Goal: Task Accomplishment & Management: Complete application form

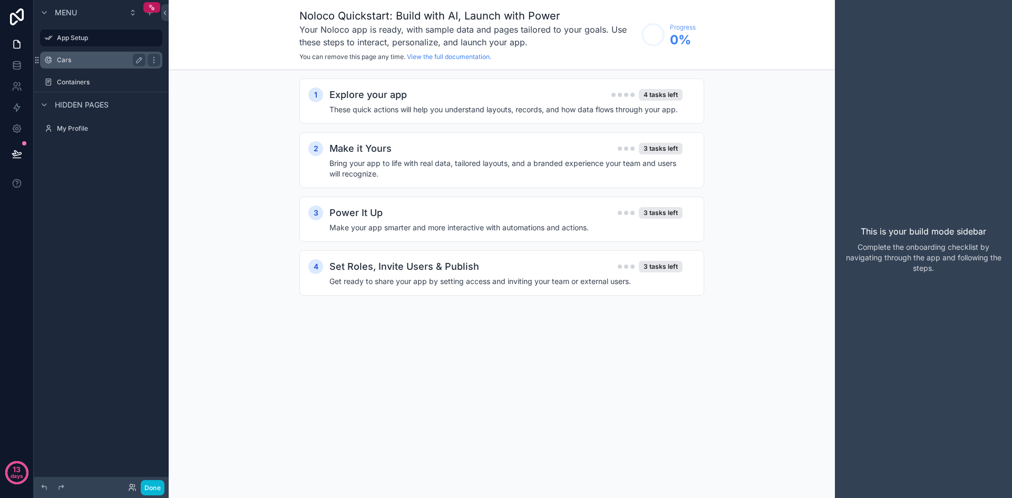
click at [95, 61] on label "Cars" at bounding box center [99, 60] width 84 height 8
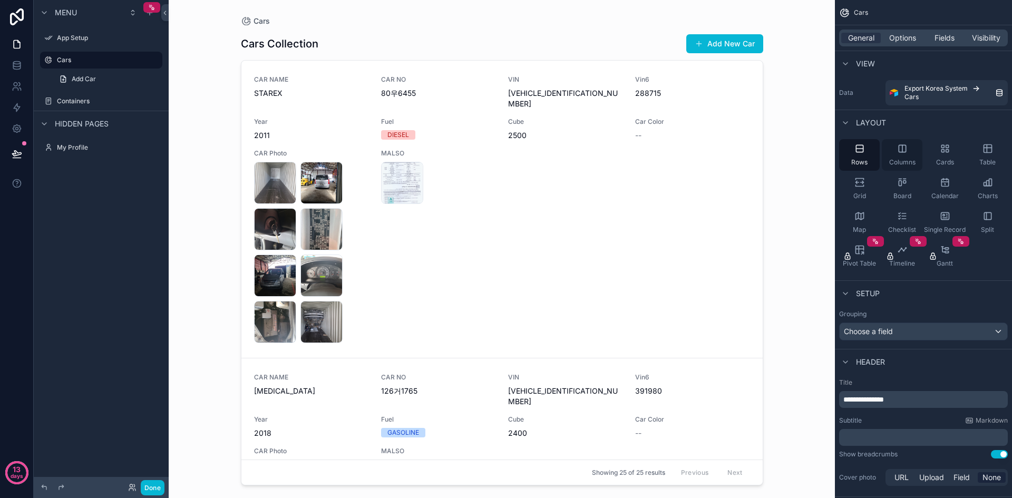
click at [910, 164] on span "Columns" at bounding box center [902, 162] width 26 height 8
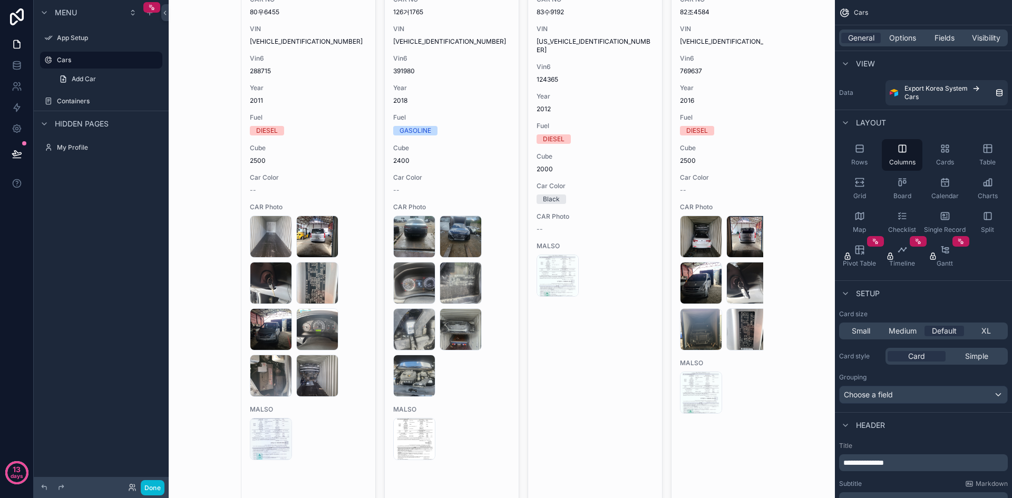
scroll to position [171, 0]
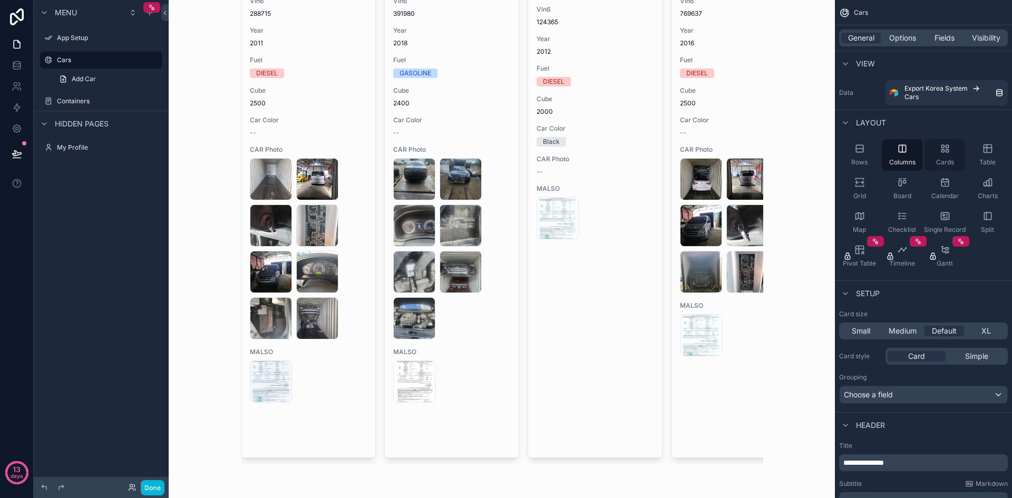
click at [945, 152] on icon "scrollable content" at bounding box center [944, 148] width 11 height 11
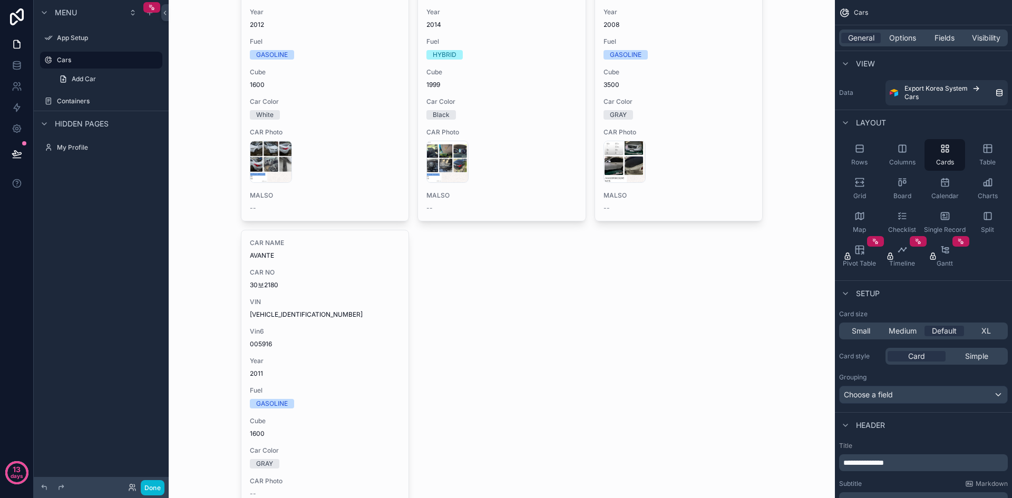
scroll to position [3171, 0]
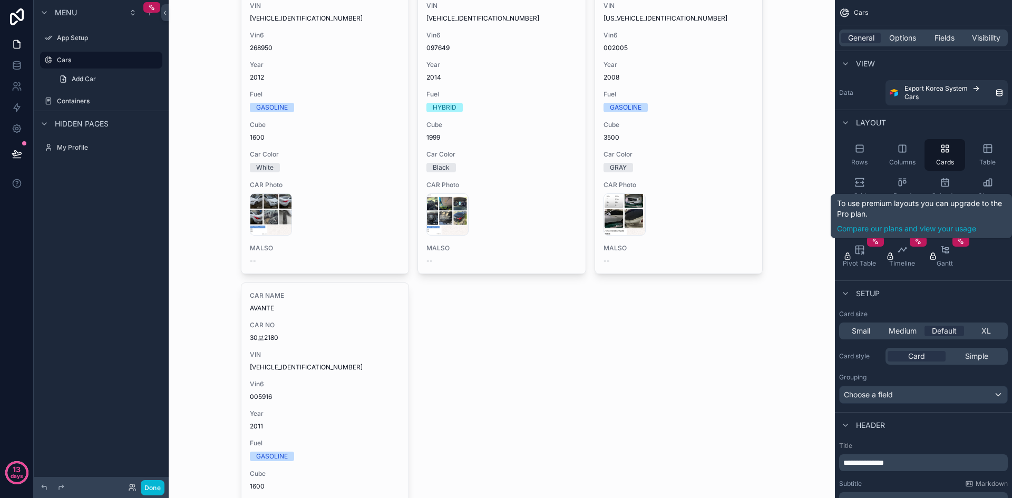
click at [990, 252] on div "Rows Columns Cards Table Grid Board Calendar Charts Map Checklist Single Record…" at bounding box center [923, 205] width 177 height 141
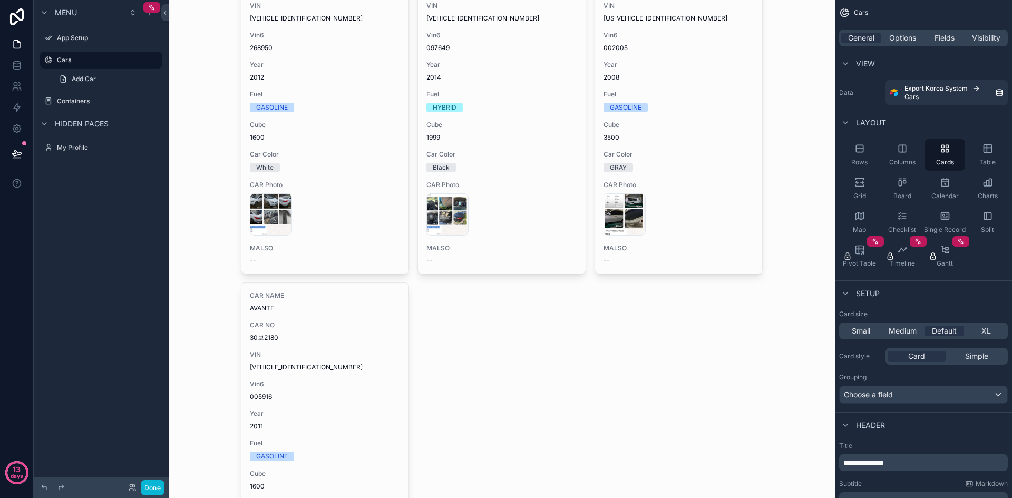
click at [995, 260] on div "Rows Columns Cards Table Grid Board Calendar Charts Map Checklist Single Record…" at bounding box center [923, 205] width 177 height 141
click at [977, 152] on div "Table" at bounding box center [987, 155] width 41 height 32
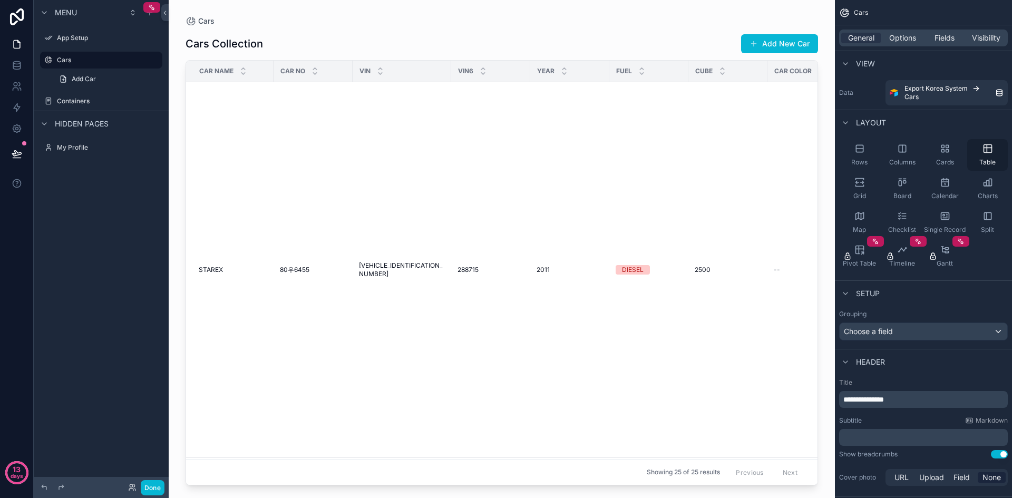
scroll to position [0, 0]
click at [911, 331] on div "Choose a field" at bounding box center [923, 331] width 168 height 17
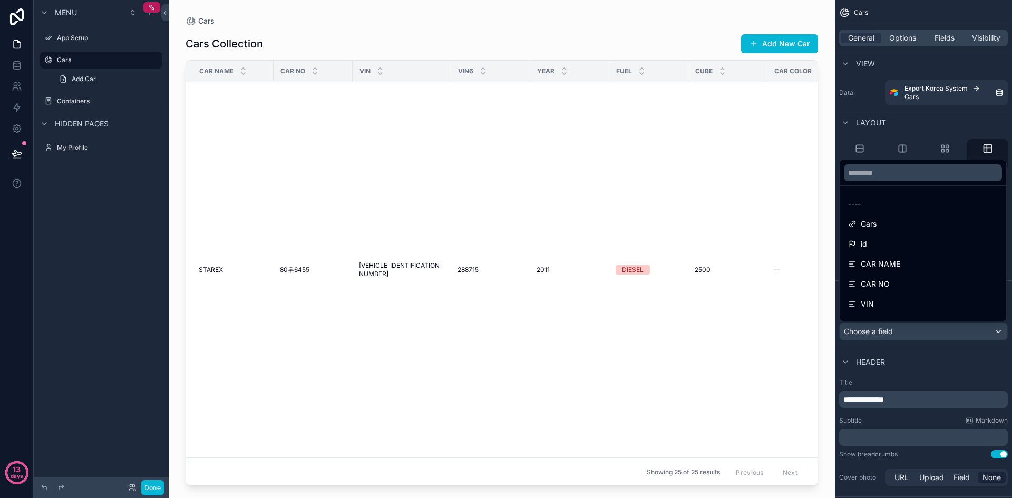
click at [911, 331] on div "scrollable content" at bounding box center [506, 249] width 1012 height 498
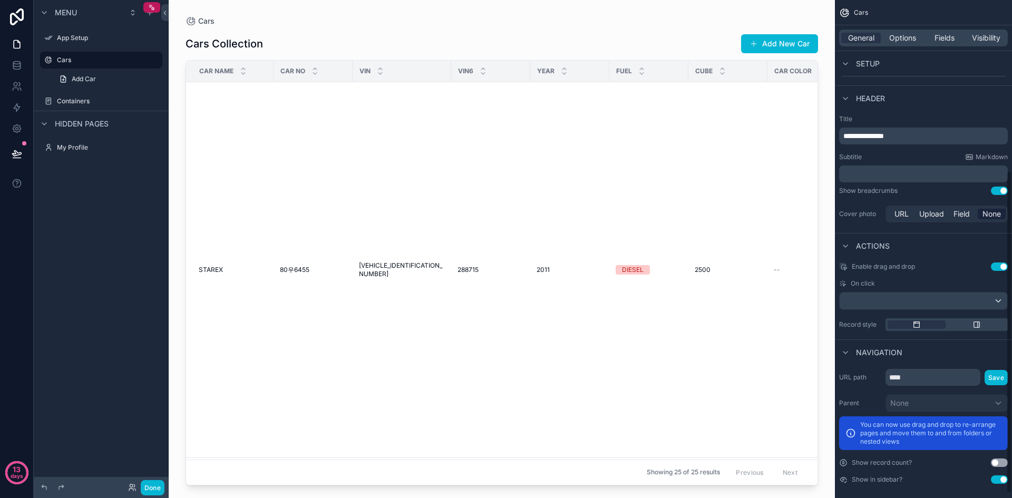
scroll to position [270, 0]
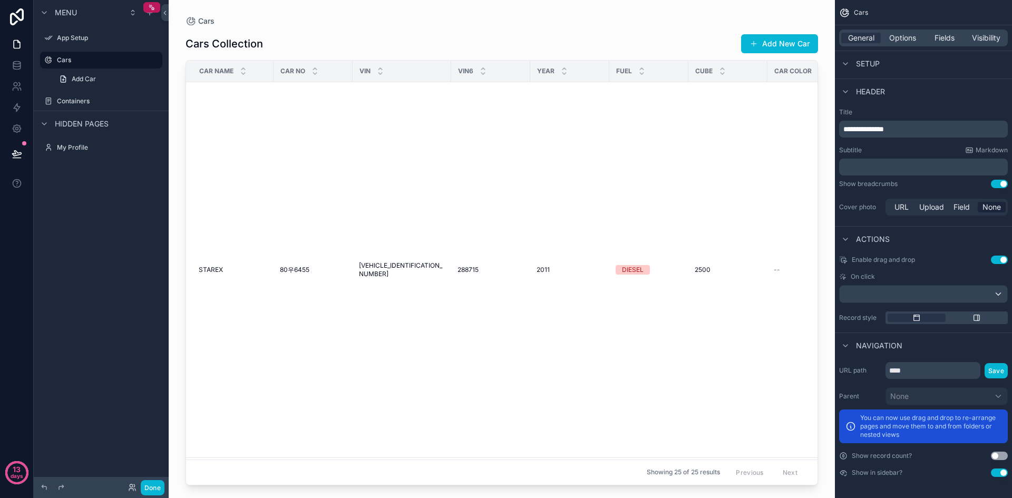
click at [924, 283] on div "On click" at bounding box center [923, 287] width 169 height 31
click at [927, 291] on div "scrollable content" at bounding box center [923, 294] width 168 height 17
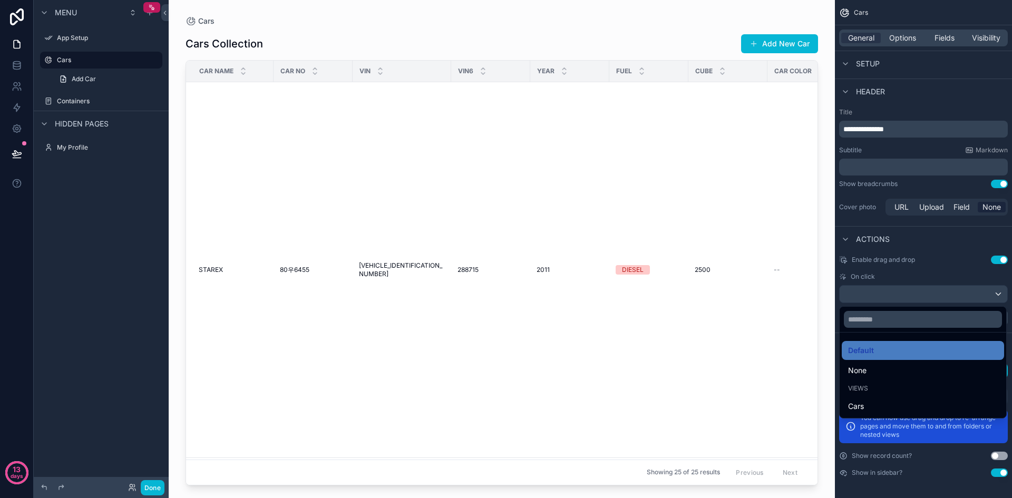
click at [882, 292] on div "scrollable content" at bounding box center [506, 249] width 1012 height 498
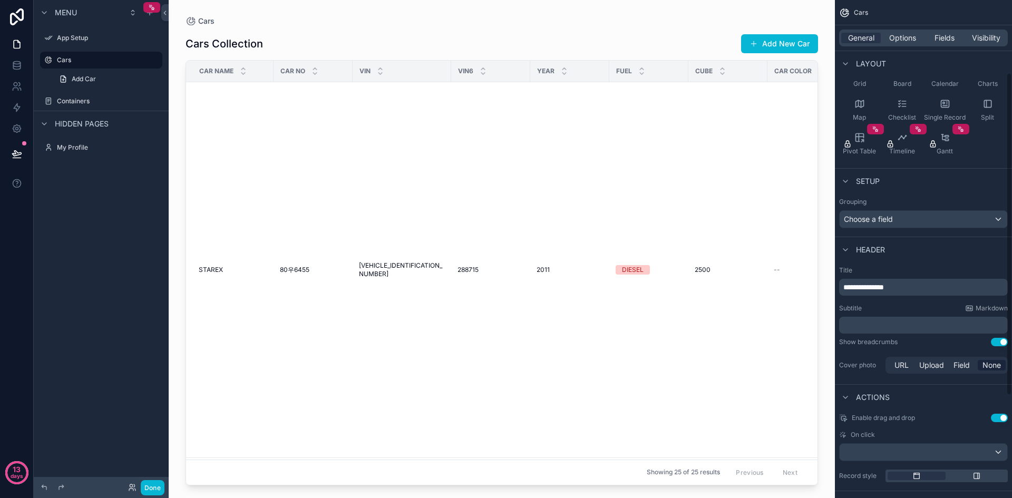
scroll to position [0, 0]
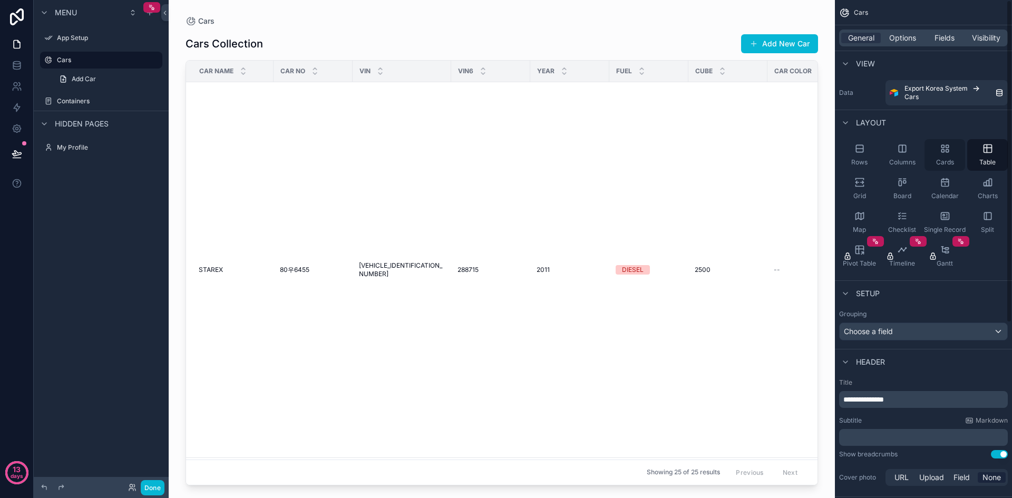
click at [944, 156] on div "Cards" at bounding box center [944, 155] width 41 height 32
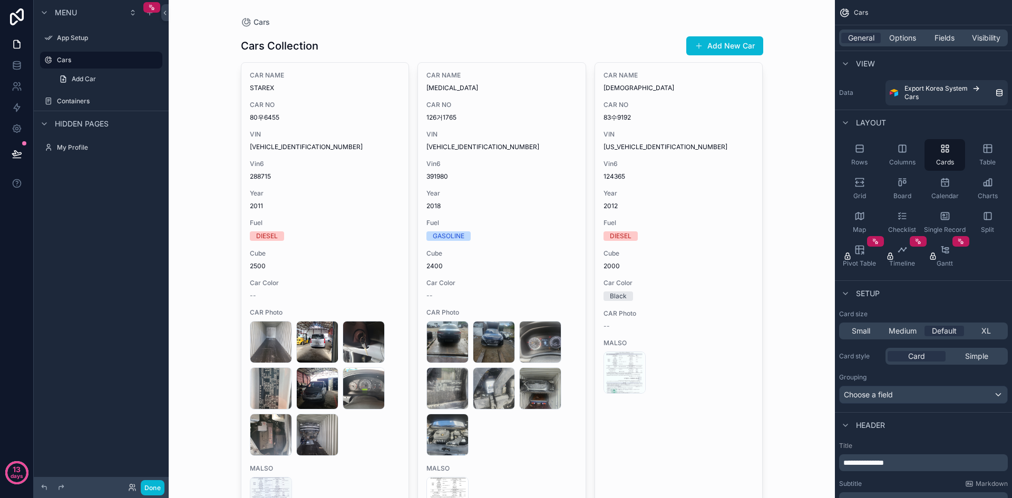
click at [701, 43] on button "Add New Car" at bounding box center [724, 45] width 77 height 19
click at [770, 380] on div "Cars Cars Collection Add New Car CAR NAME STAREX CAR NO 80우6455 VIN [VEHICLE_ID…" at bounding box center [502, 249] width 666 height 498
click at [89, 100] on label "Containers" at bounding box center [99, 101] width 84 height 8
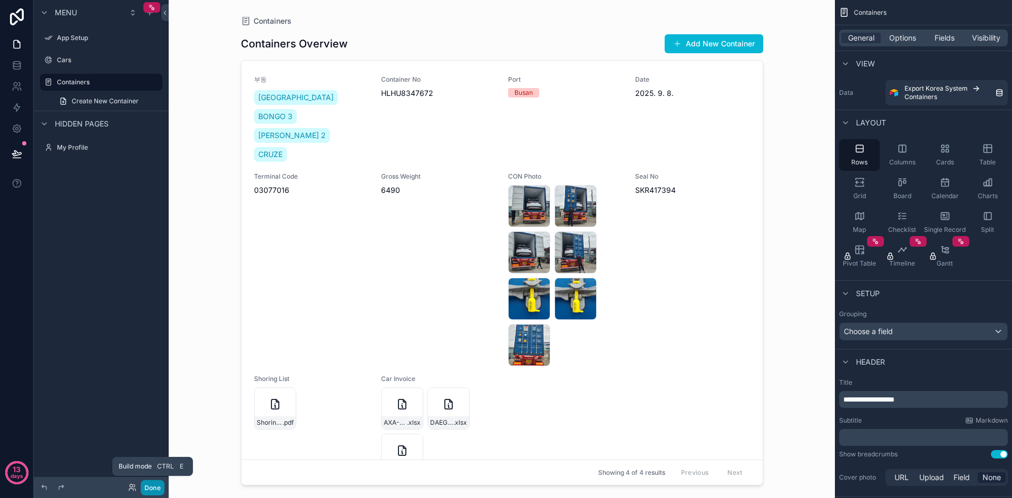
click at [159, 484] on button "Done" at bounding box center [153, 487] width 24 height 15
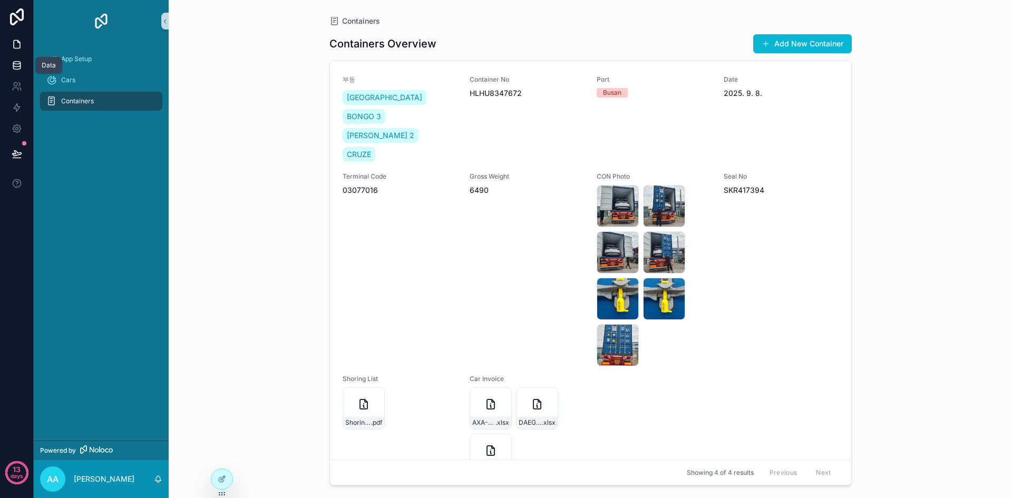
click at [24, 68] on link at bounding box center [16, 65] width 33 height 21
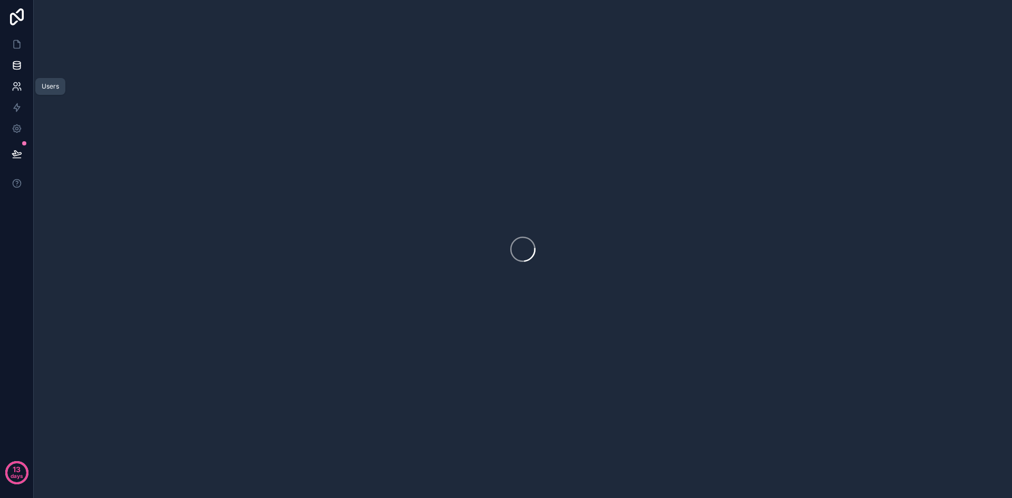
click at [19, 88] on icon at bounding box center [20, 89] width 2 height 3
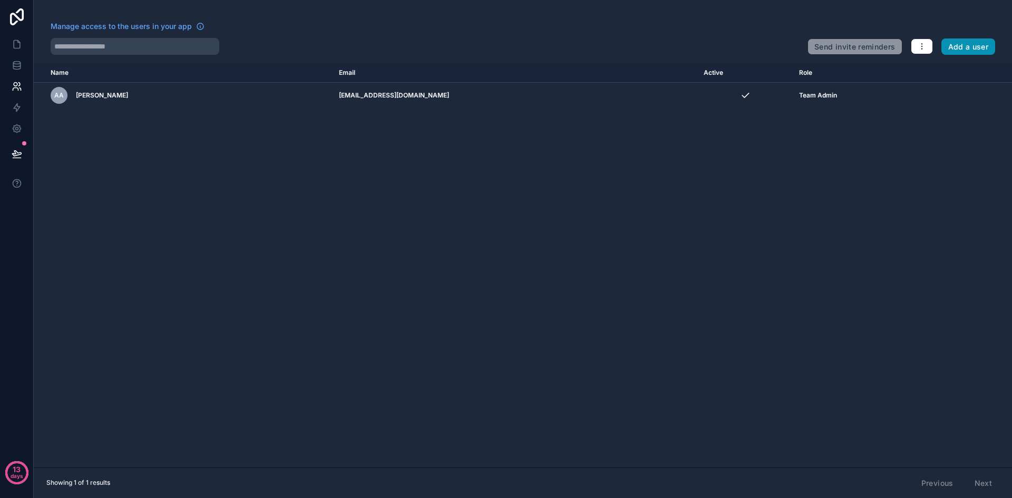
click at [945, 46] on button "Add a user" at bounding box center [968, 46] width 54 height 17
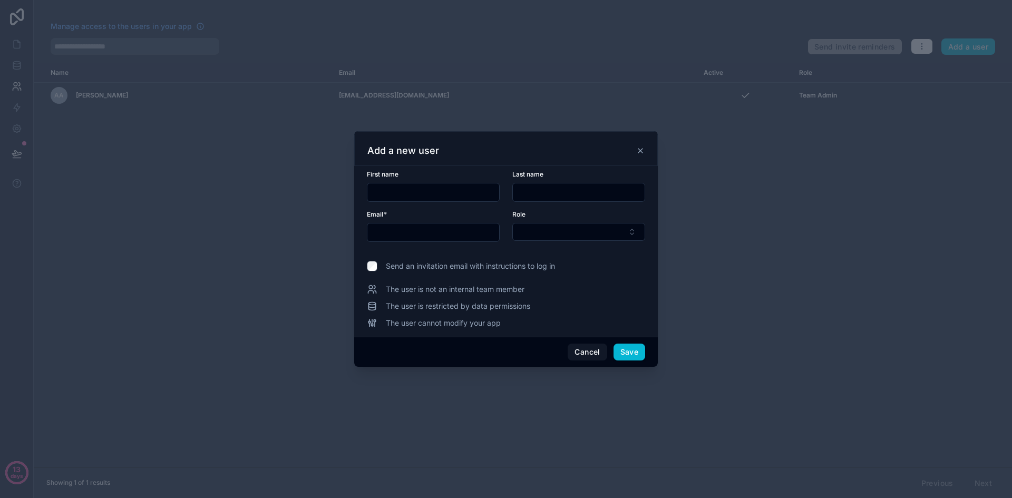
click at [467, 195] on input "text" at bounding box center [433, 192] width 132 height 15
click at [480, 182] on div "First name" at bounding box center [433, 186] width 133 height 32
click at [461, 193] on input "text" at bounding box center [433, 192] width 132 height 15
type input "******"
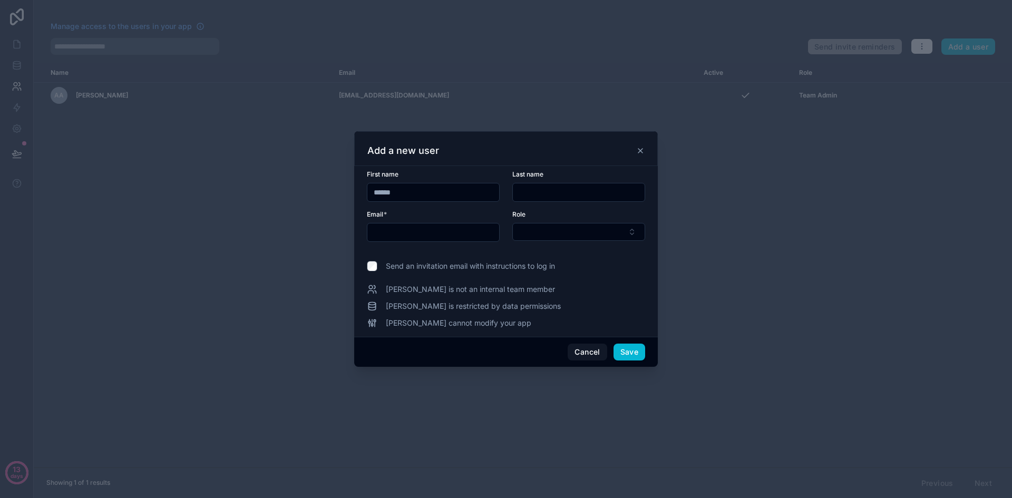
click at [546, 195] on input "text" at bounding box center [579, 192] width 132 height 15
type input "*******"
click at [436, 229] on input "text" at bounding box center [433, 232] width 132 height 15
type input "**********"
click at [557, 232] on button "Select Button" at bounding box center [578, 232] width 133 height 18
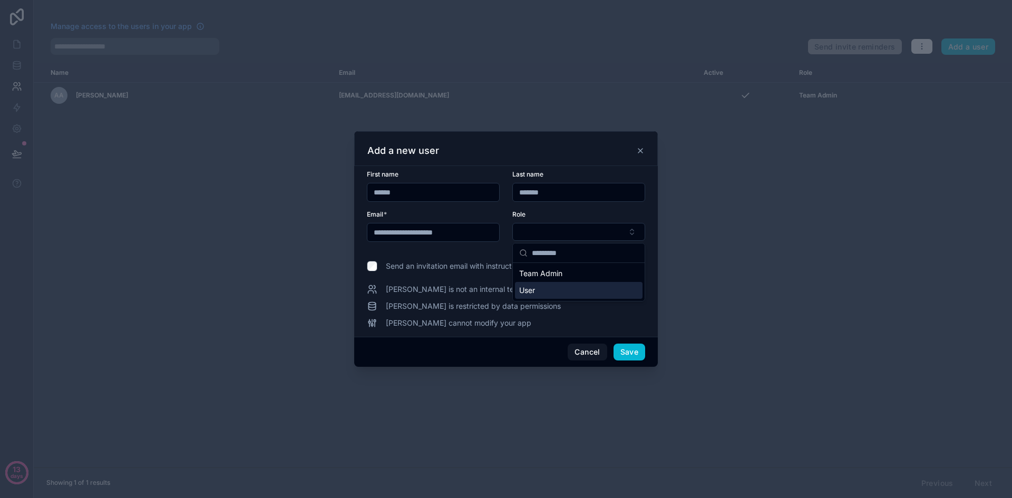
click at [566, 286] on div "User" at bounding box center [579, 290] width 128 height 17
drag, startPoint x: 409, startPoint y: 291, endPoint x: 537, endPoint y: 295, distance: 128.1
click at [538, 292] on div "[PERSON_NAME] is not an internal team member" at bounding box center [506, 290] width 278 height 11
drag, startPoint x: 411, startPoint y: 303, endPoint x: 498, endPoint y: 307, distance: 87.0
click at [491, 306] on span "[PERSON_NAME] is restricted by data permissions" at bounding box center [473, 306] width 175 height 11
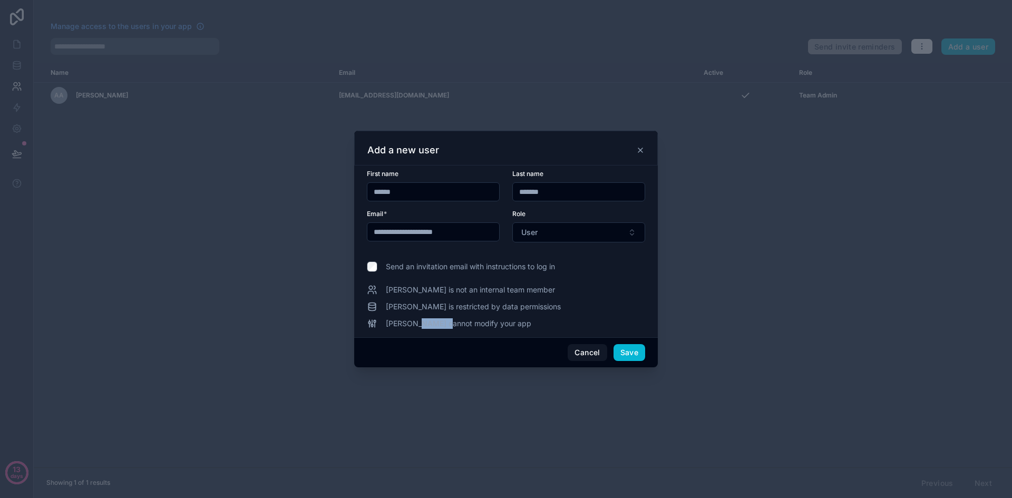
drag, startPoint x: 418, startPoint y: 320, endPoint x: 497, endPoint y: 325, distance: 79.2
click at [471, 324] on span "[PERSON_NAME] cannot modify your app" at bounding box center [458, 323] width 145 height 11
click at [518, 323] on div "[PERSON_NAME] cannot modify your app" at bounding box center [506, 323] width 278 height 11
click at [556, 232] on button "User" at bounding box center [578, 232] width 133 height 20
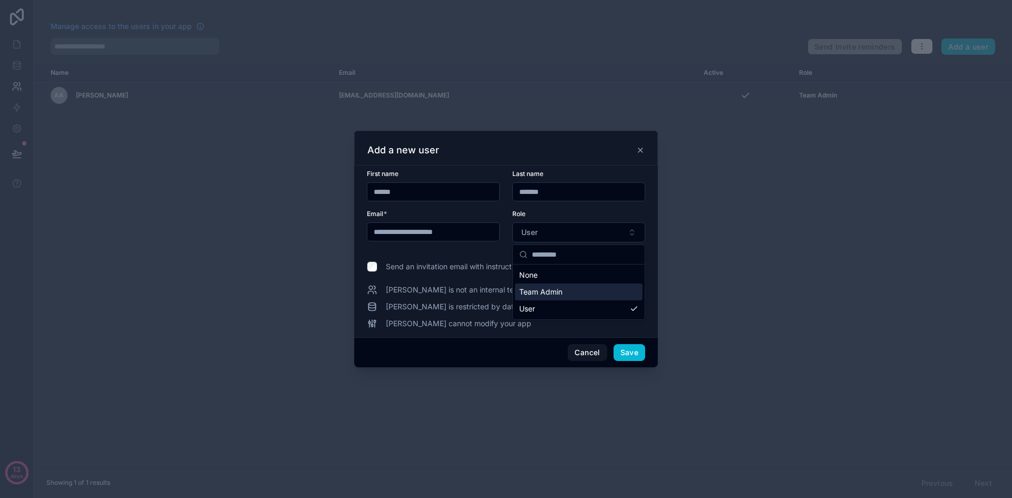
click at [547, 289] on span "Team Admin" at bounding box center [540, 292] width 43 height 11
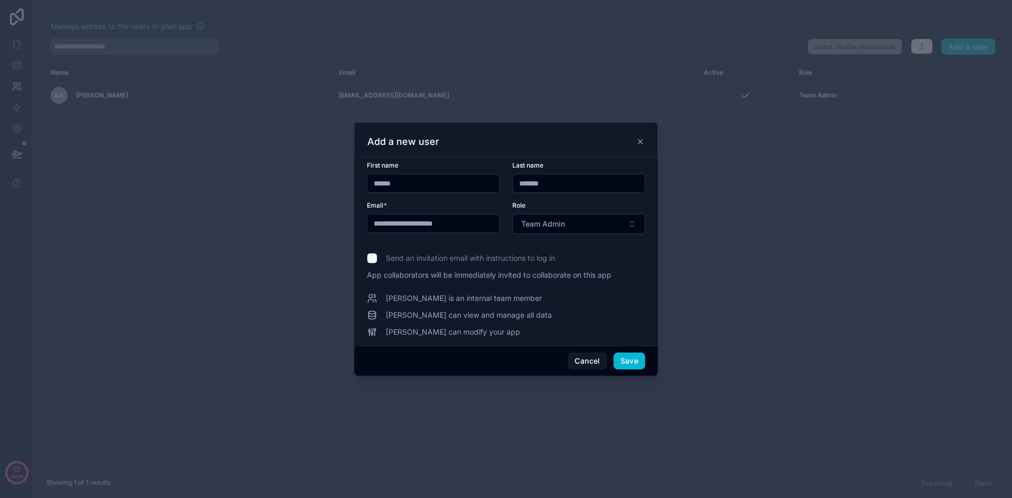
click at [462, 224] on input "**********" at bounding box center [433, 223] width 132 height 15
click at [617, 354] on button "Save" at bounding box center [629, 360] width 32 height 17
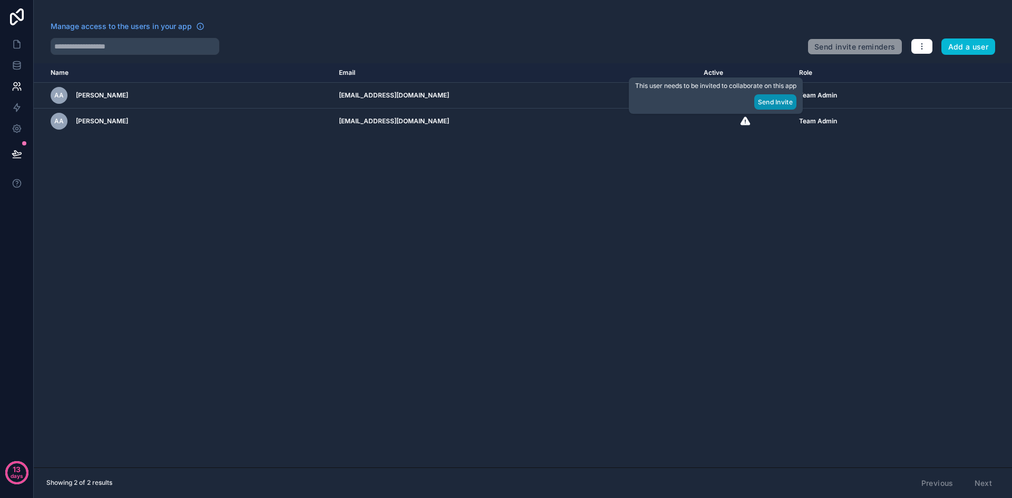
click at [767, 103] on button "Send Invite" at bounding box center [775, 101] width 42 height 15
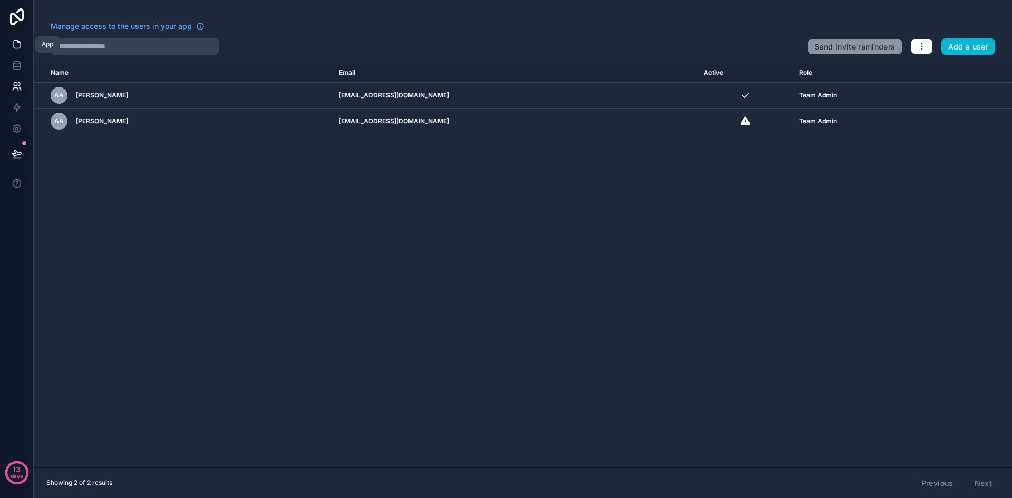
click at [13, 48] on icon at bounding box center [17, 44] width 11 height 11
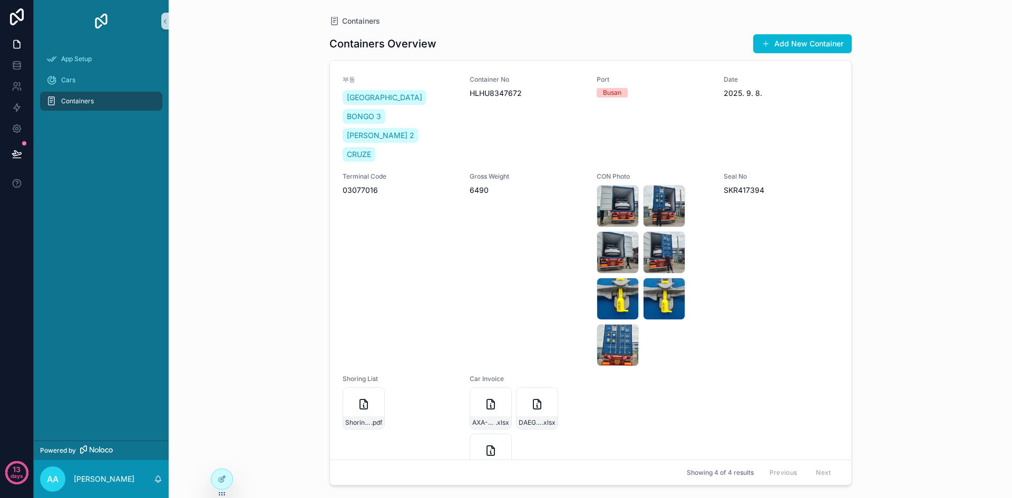
click at [94, 450] on icon "scrollable content" at bounding box center [92, 450] width 5 height 6
click at [14, 24] on icon at bounding box center [17, 16] width 14 height 17
